Goal: Transaction & Acquisition: Obtain resource

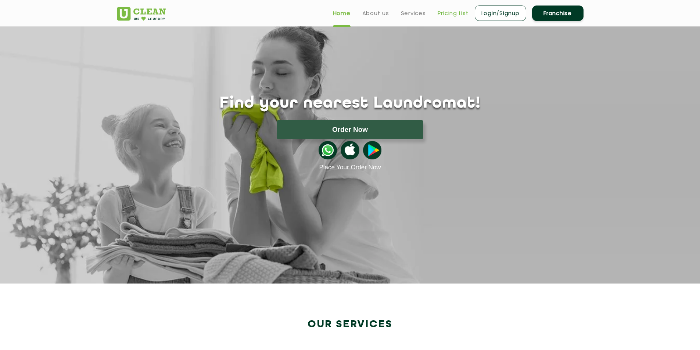
click at [455, 12] on link "Pricing List" at bounding box center [452, 13] width 31 height 9
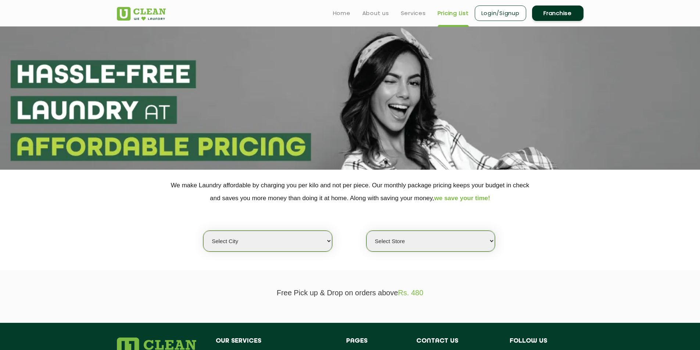
click at [314, 243] on select "Select city [GEOGRAPHIC_DATA] [GEOGRAPHIC_DATA] [GEOGRAPHIC_DATA] [GEOGRAPHIC_D…" at bounding box center [267, 241] width 129 height 21
select select "12"
click at [203, 231] on select "Select city [GEOGRAPHIC_DATA] [GEOGRAPHIC_DATA] [GEOGRAPHIC_DATA] [GEOGRAPHIC_D…" at bounding box center [267, 241] width 129 height 21
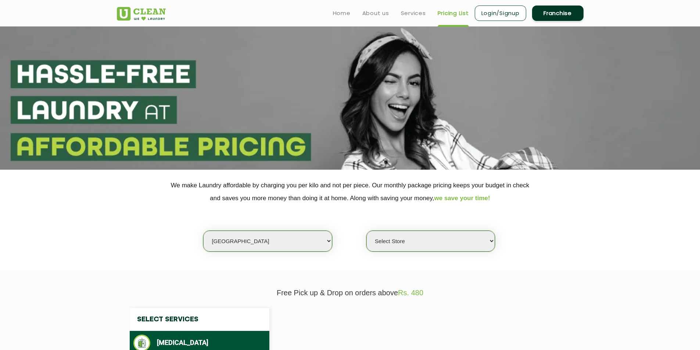
select select "0"
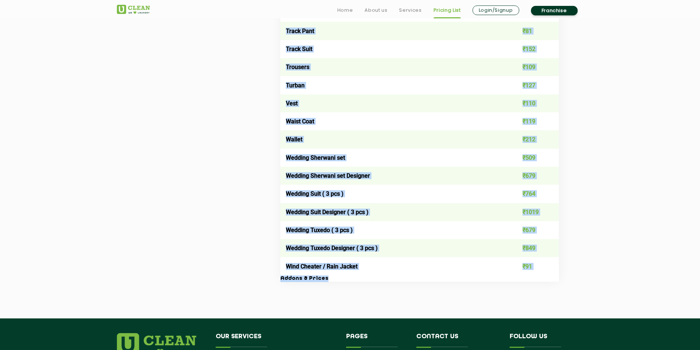
scroll to position [1512, 0]
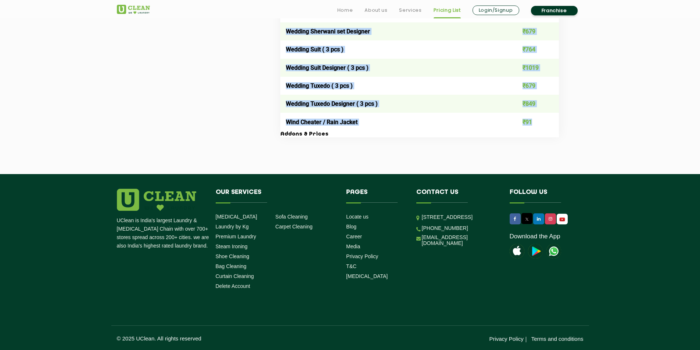
drag, startPoint x: 285, startPoint y: 198, endPoint x: 546, endPoint y: 123, distance: 271.4
copy table "Lore ipsu Dolor Sit Am Cons ₹98 Adipis / Elit - Sedd ₹006 Eiusmo / Temp - Incid…"
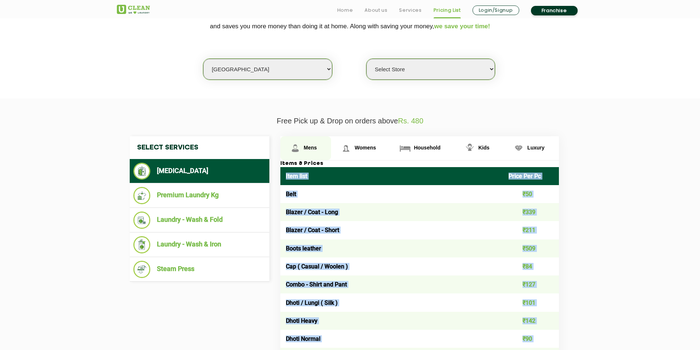
scroll to position [226, 0]
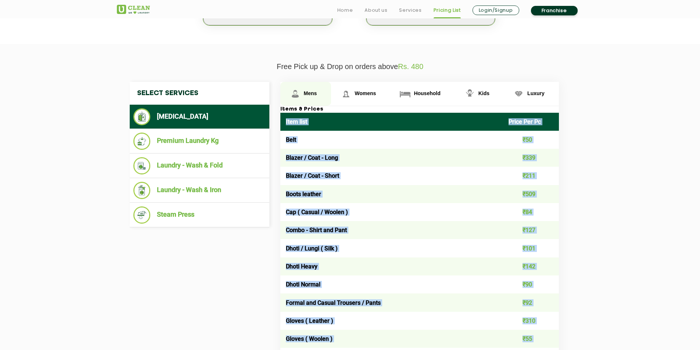
click at [304, 93] on span "Mens" at bounding box center [310, 93] width 13 height 6
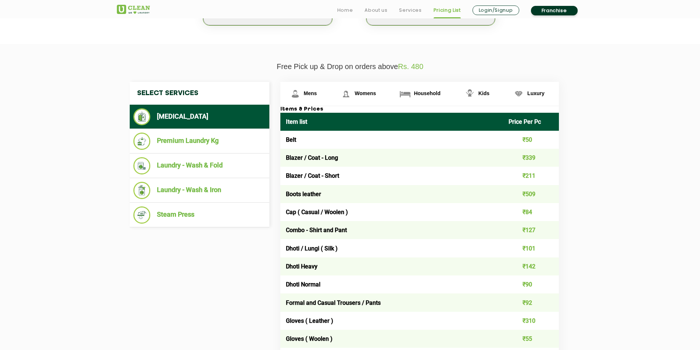
click at [311, 95] on span "Mens" at bounding box center [310, 93] width 13 height 6
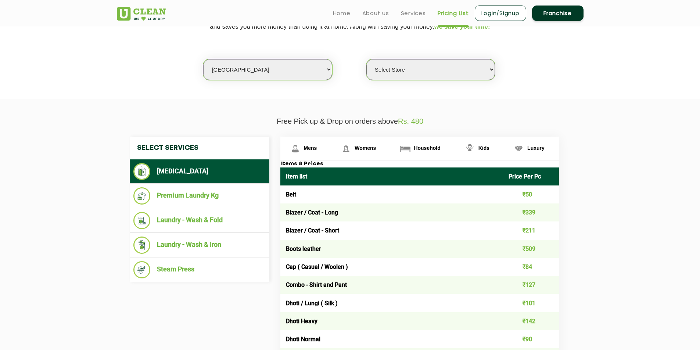
scroll to position [153, 0]
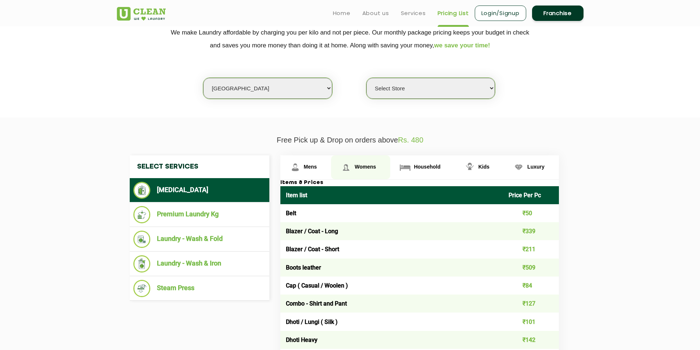
click at [371, 168] on span "Womens" at bounding box center [364, 167] width 21 height 6
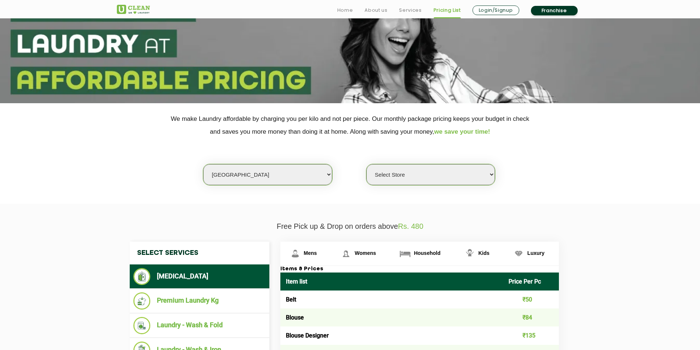
scroll to position [147, 0]
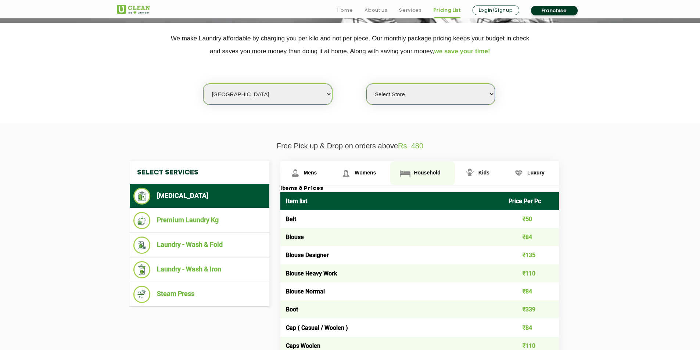
click at [428, 172] on span "Household" at bounding box center [427, 173] width 26 height 6
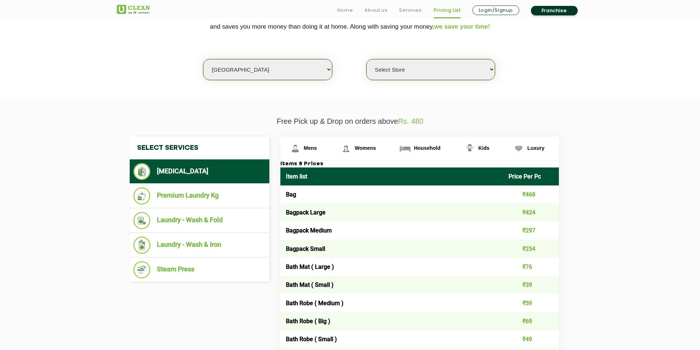
scroll to position [184, 0]
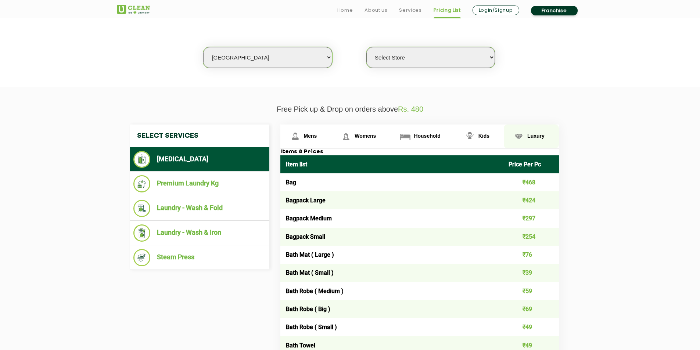
click at [541, 137] on span "Luxury" at bounding box center [535, 136] width 17 height 6
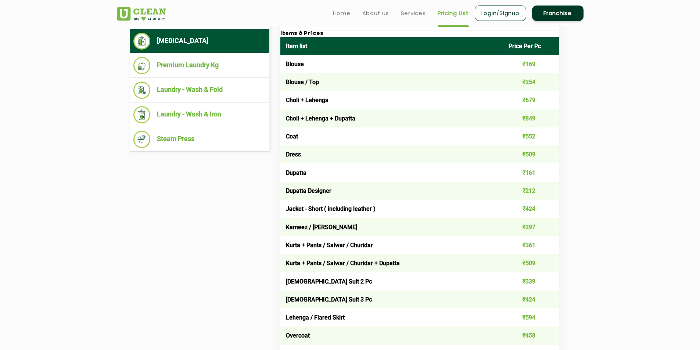
scroll to position [147, 0]
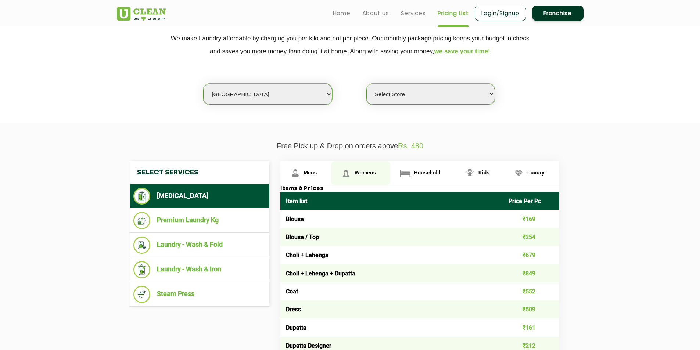
click at [372, 176] on span "Womens" at bounding box center [364, 173] width 21 height 6
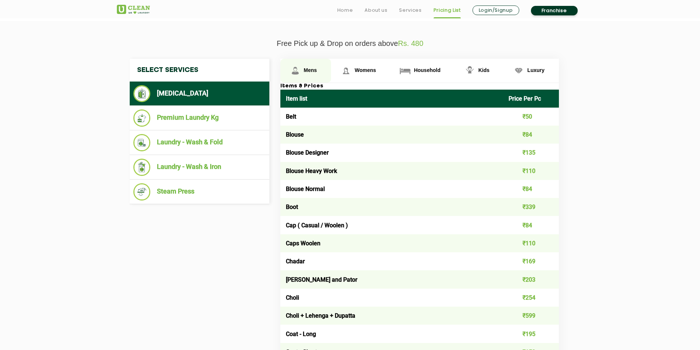
scroll to position [257, 0]
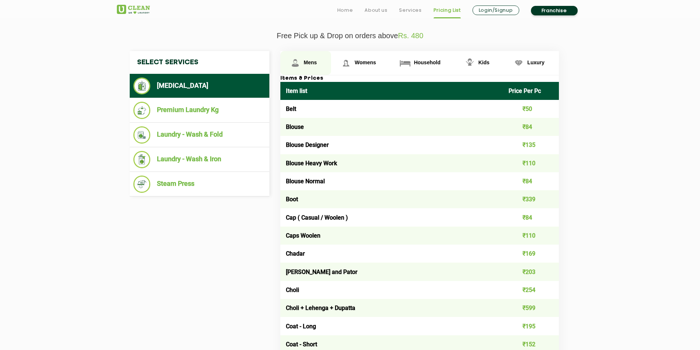
click at [304, 66] on link "Mens" at bounding box center [305, 63] width 51 height 24
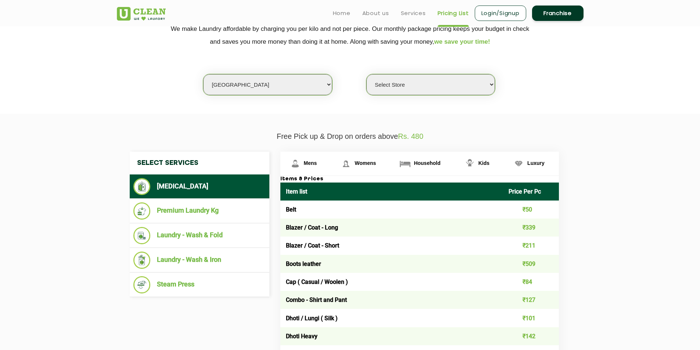
scroll to position [147, 0]
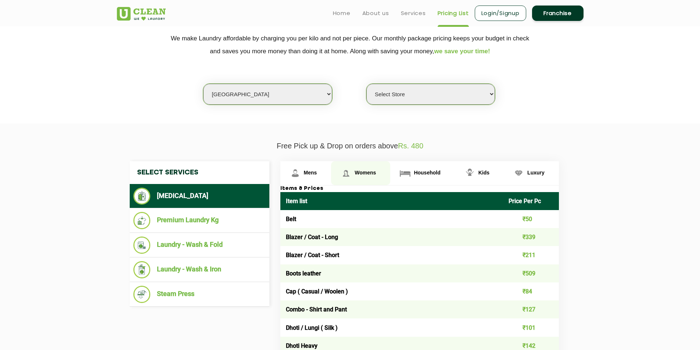
click at [360, 173] on span "Womens" at bounding box center [364, 173] width 21 height 6
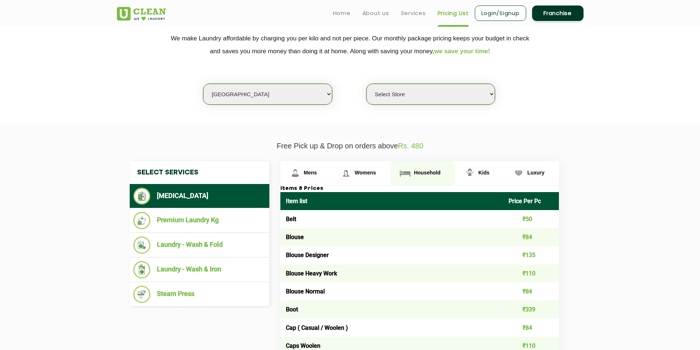
click at [426, 171] on span "Household" at bounding box center [427, 173] width 26 height 6
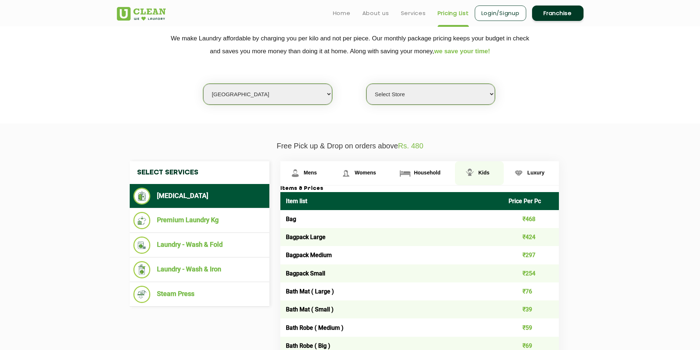
click at [480, 171] on span "Kids" at bounding box center [483, 173] width 11 height 6
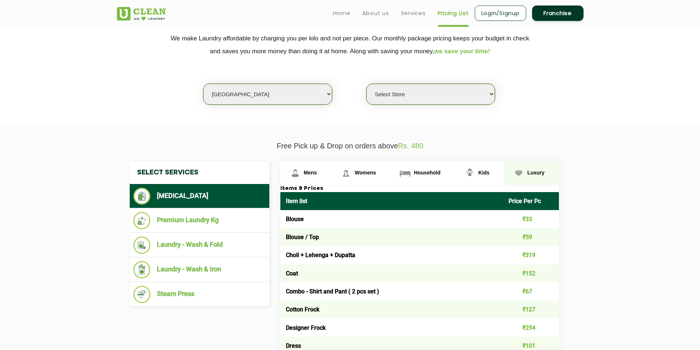
click at [526, 172] on link "Luxury" at bounding box center [531, 173] width 55 height 24
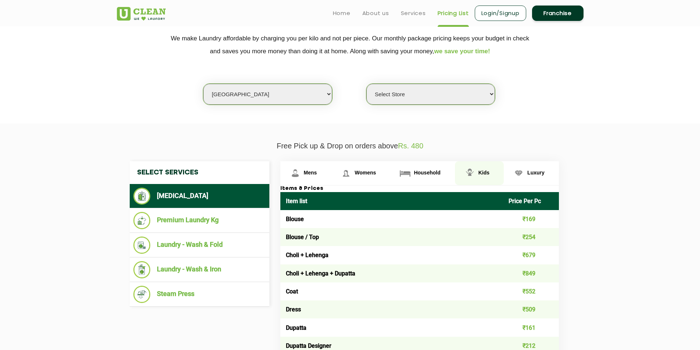
click at [479, 168] on link "Kids" at bounding box center [479, 173] width 49 height 24
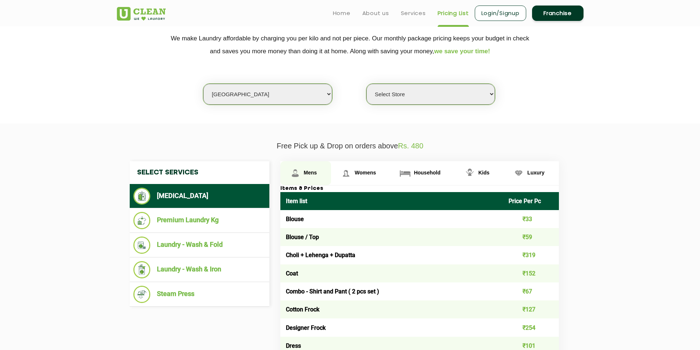
click at [299, 170] on img at bounding box center [295, 173] width 13 height 13
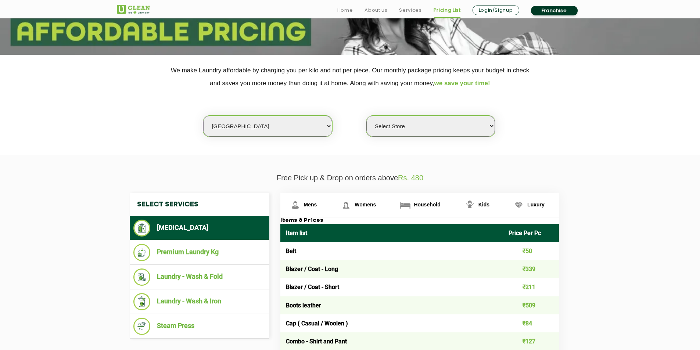
scroll to position [184, 0]
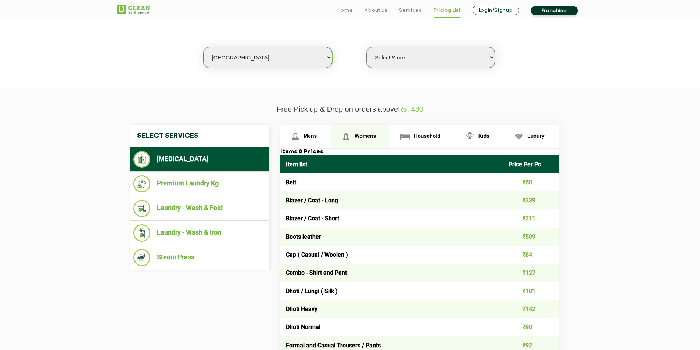
click at [358, 137] on span "Womens" at bounding box center [364, 136] width 21 height 6
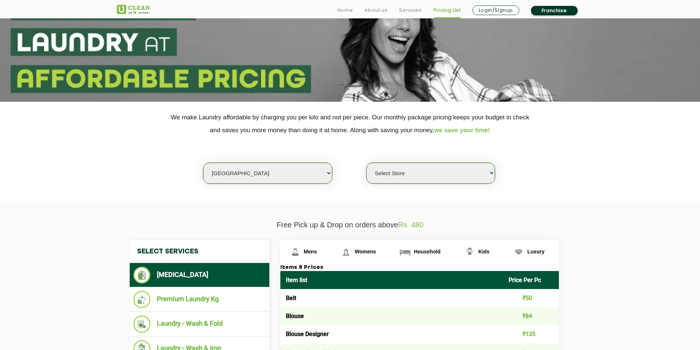
scroll to position [110, 0]
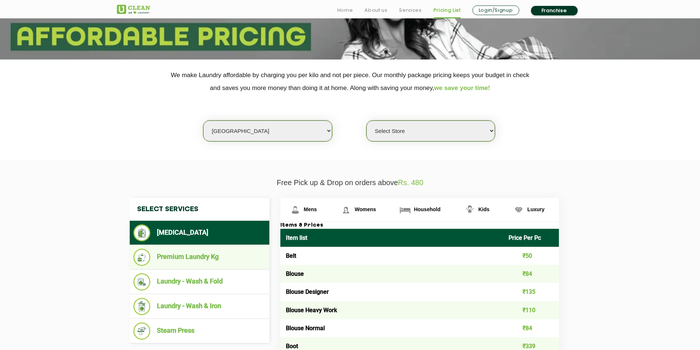
click at [230, 259] on li "Premium Laundry Kg" at bounding box center [199, 257] width 132 height 17
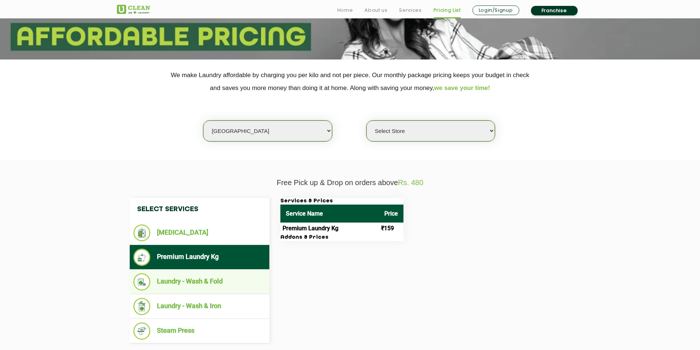
click at [227, 285] on li "Laundry - Wash & Fold" at bounding box center [199, 281] width 132 height 17
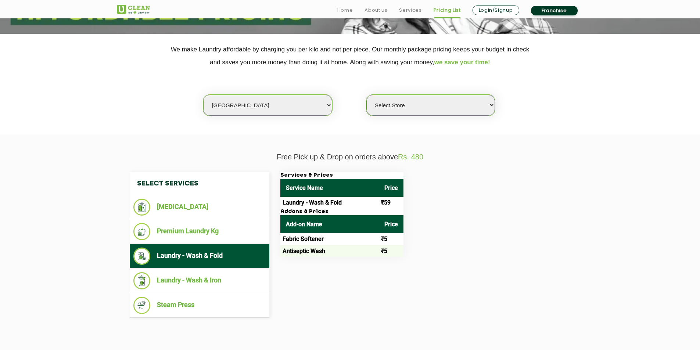
scroll to position [147, 0]
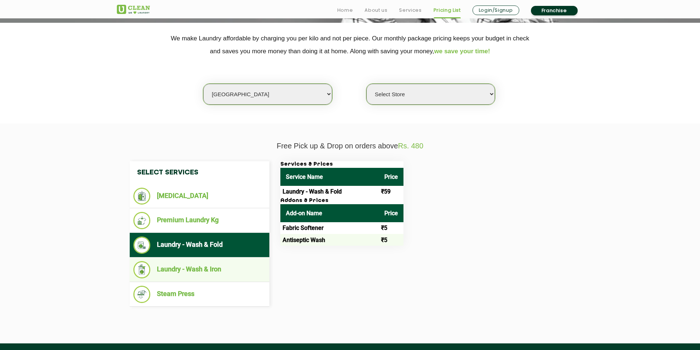
click at [252, 266] on li "Laundry - Wash & Iron" at bounding box center [199, 269] width 132 height 17
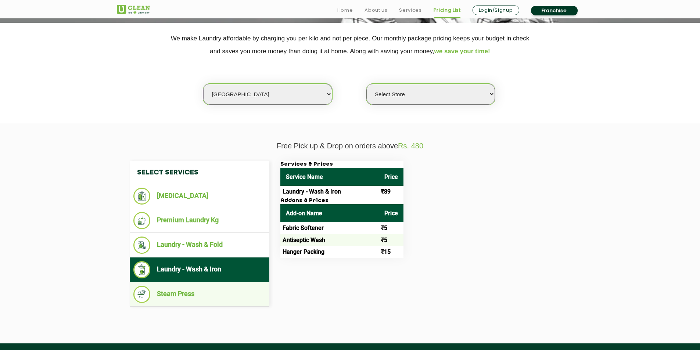
click at [203, 292] on li "Steam Press" at bounding box center [199, 294] width 132 height 17
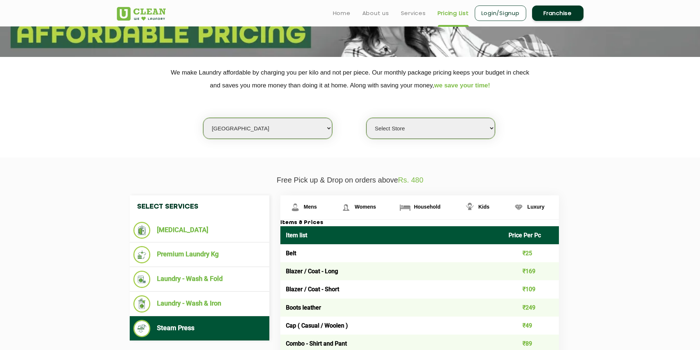
scroll to position [110, 0]
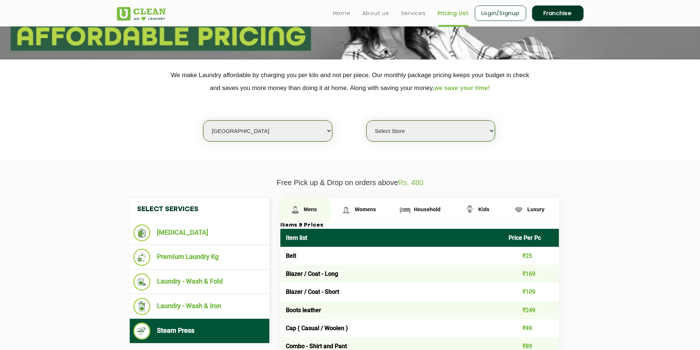
click at [298, 211] on img at bounding box center [295, 209] width 13 height 13
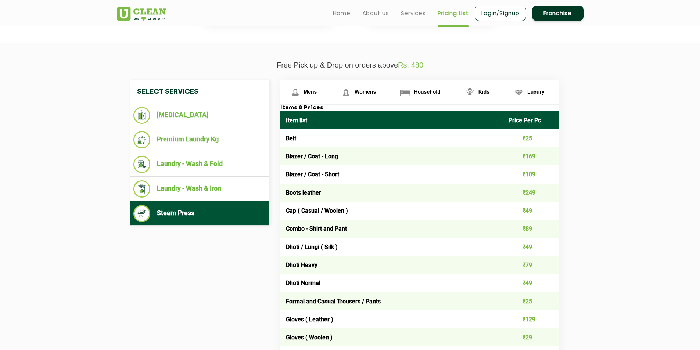
scroll to position [220, 0]
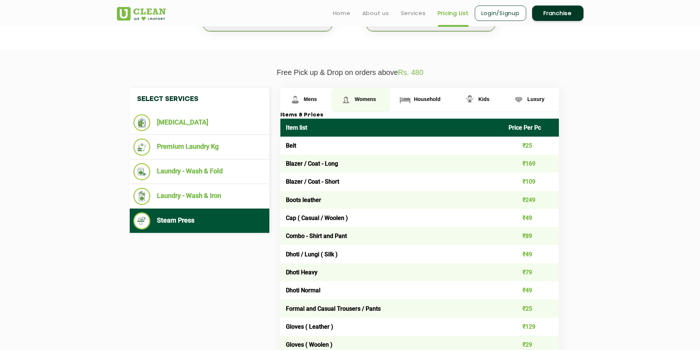
click at [361, 104] on link "Womens" at bounding box center [360, 100] width 59 height 24
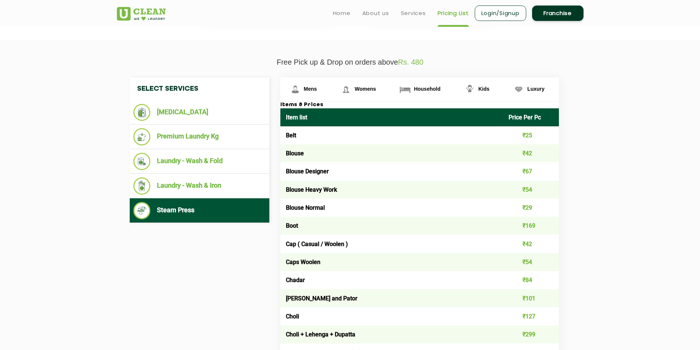
scroll to position [73, 0]
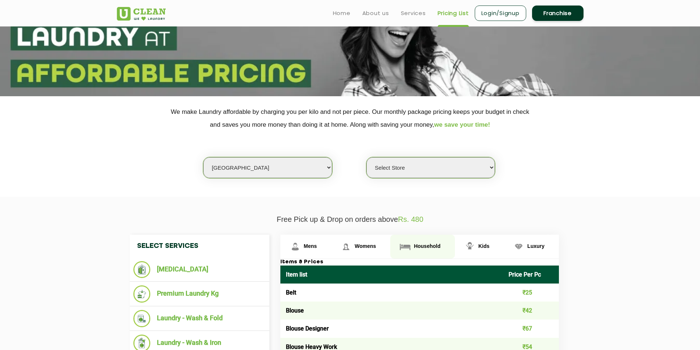
click at [431, 246] on span "Household" at bounding box center [427, 246] width 26 height 6
click at [430, 246] on span "Household" at bounding box center [427, 246] width 26 height 6
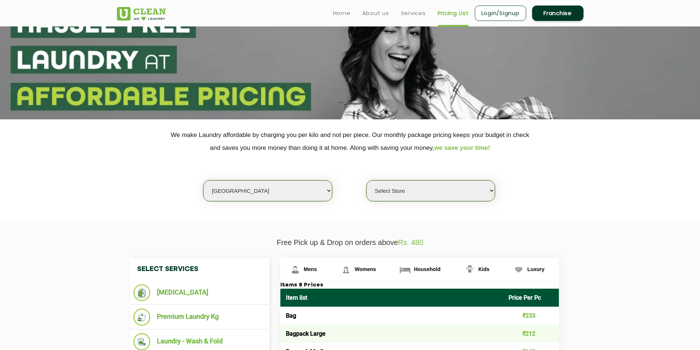
scroll to position [0, 0]
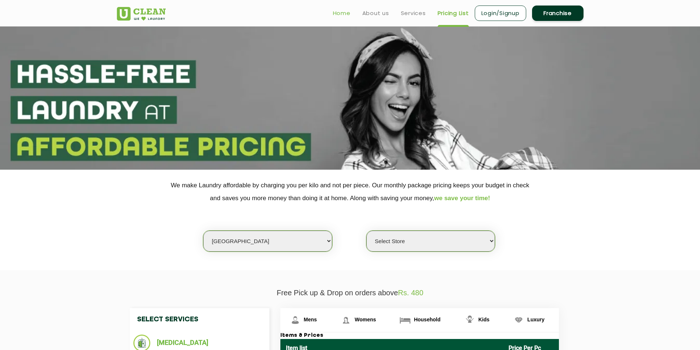
click at [347, 13] on link "Home" at bounding box center [342, 13] width 18 height 9
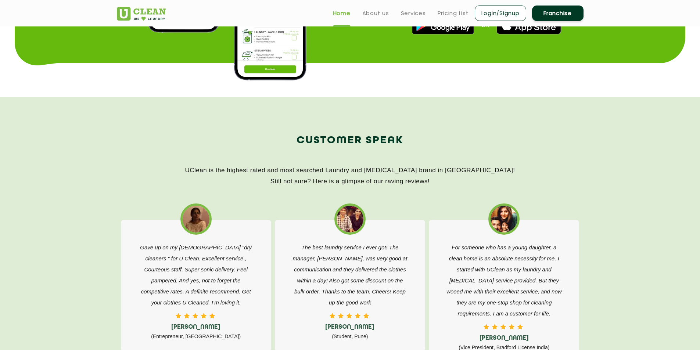
scroll to position [1028, 0]
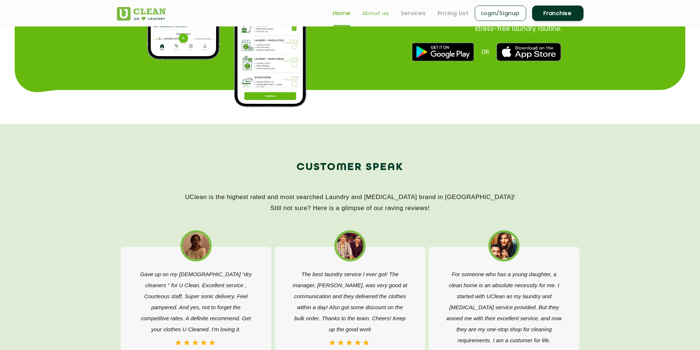
click at [374, 13] on link "About us" at bounding box center [375, 13] width 27 height 9
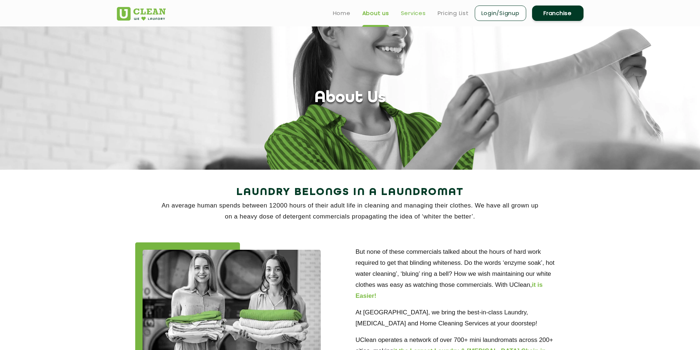
click at [408, 14] on link "Services" at bounding box center [413, 13] width 25 height 9
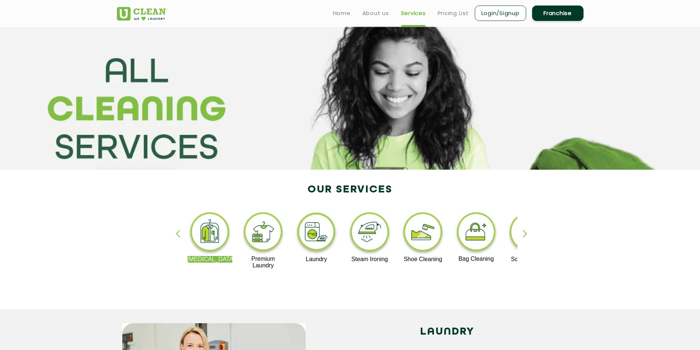
drag, startPoint x: 570, startPoint y: 14, endPoint x: 567, endPoint y: 26, distance: 12.6
click at [570, 15] on link "Franchise" at bounding box center [557, 13] width 51 height 15
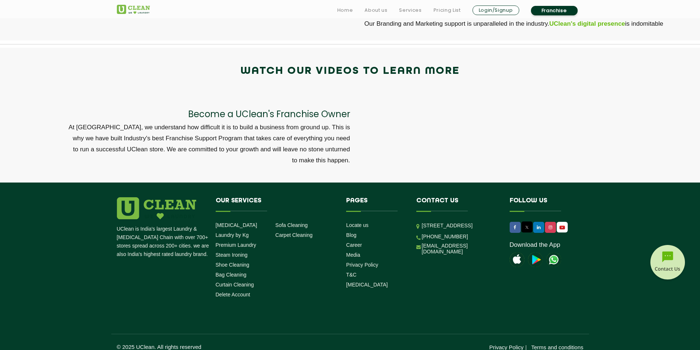
scroll to position [2375, 0]
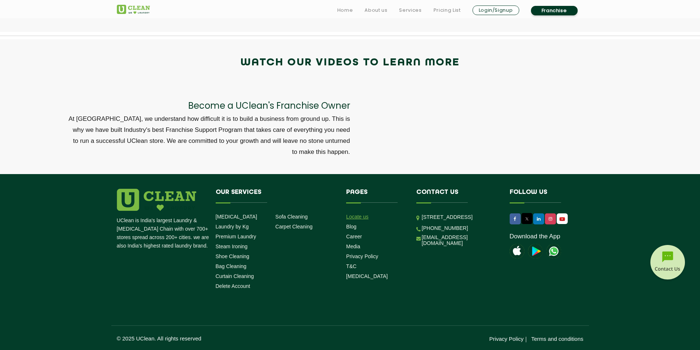
click at [354, 216] on link "Locate us" at bounding box center [357, 217] width 22 height 6
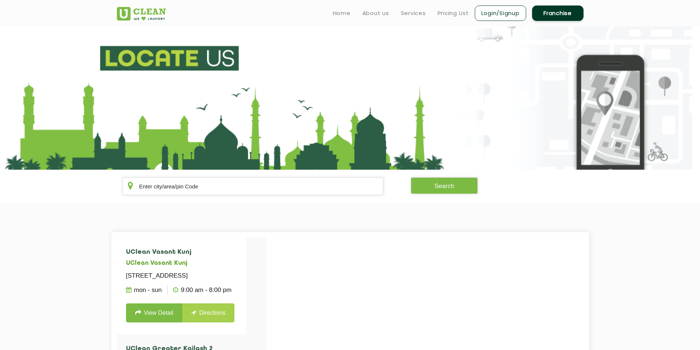
drag, startPoint x: 548, startPoint y: 12, endPoint x: 543, endPoint y: 18, distance: 8.1
click at [549, 12] on link "Franchise" at bounding box center [557, 13] width 51 height 15
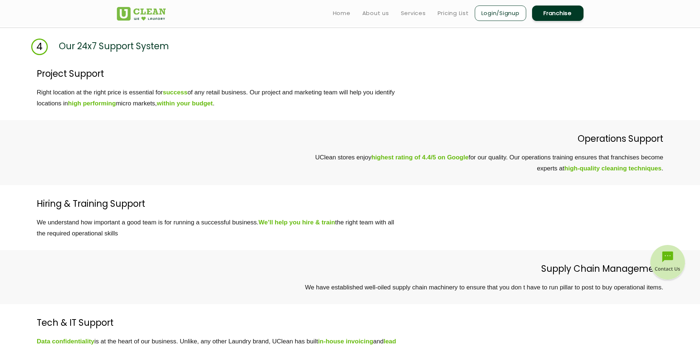
scroll to position [1983, 0]
click at [532, 6] on link "Franchise" at bounding box center [557, 13] width 51 height 15
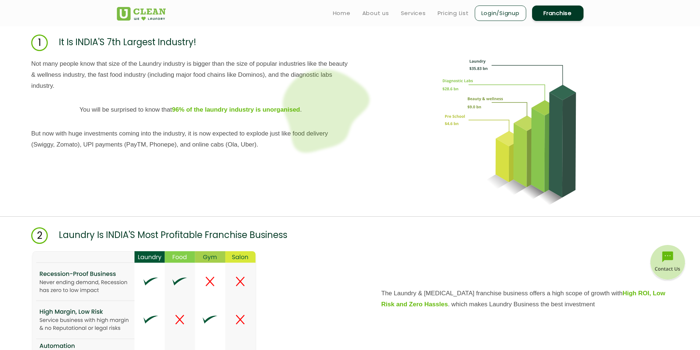
scroll to position [698, 0]
